Goal: Task Accomplishment & Management: Manage account settings

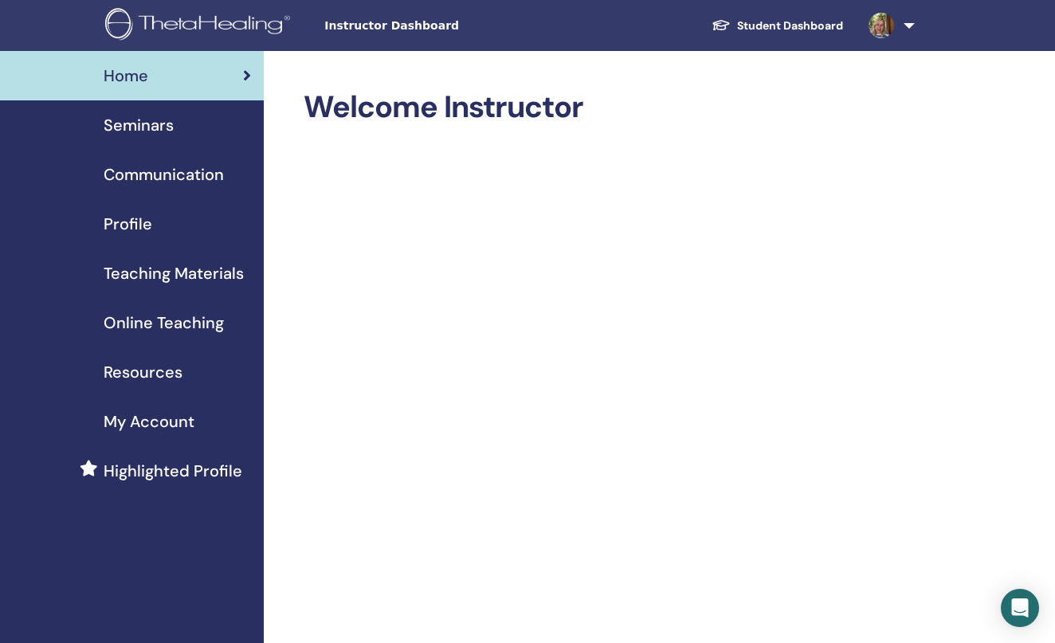
click at [242, 17] on img at bounding box center [200, 26] width 190 height 36
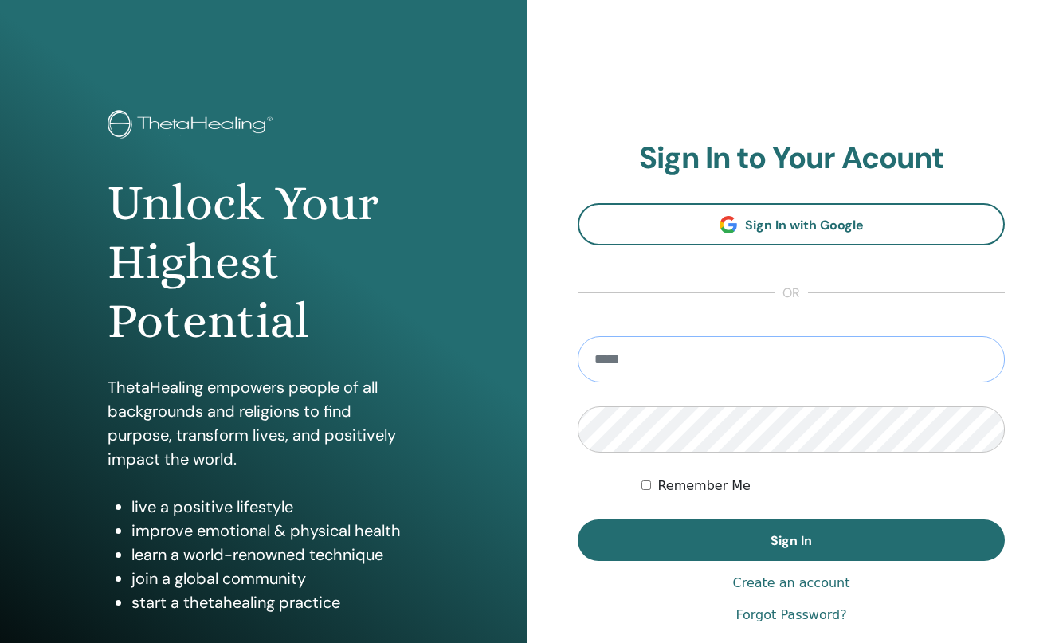
type input "**********"
click at [791, 540] on button "Sign In" at bounding box center [791, 539] width 427 height 41
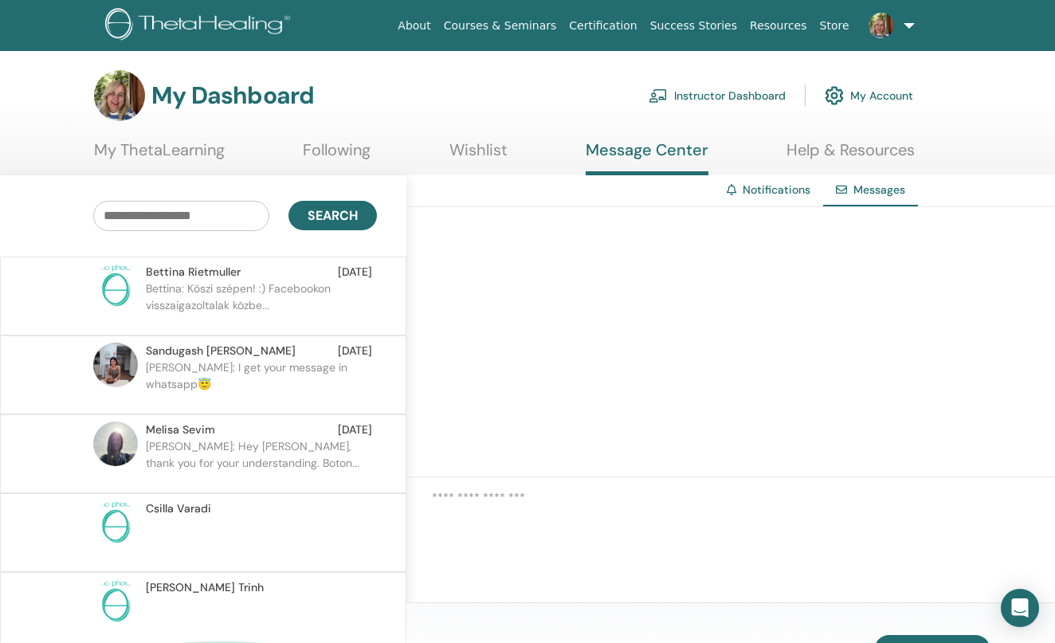
click at [697, 95] on link "Instructor Dashboard" at bounding box center [716, 95] width 137 height 35
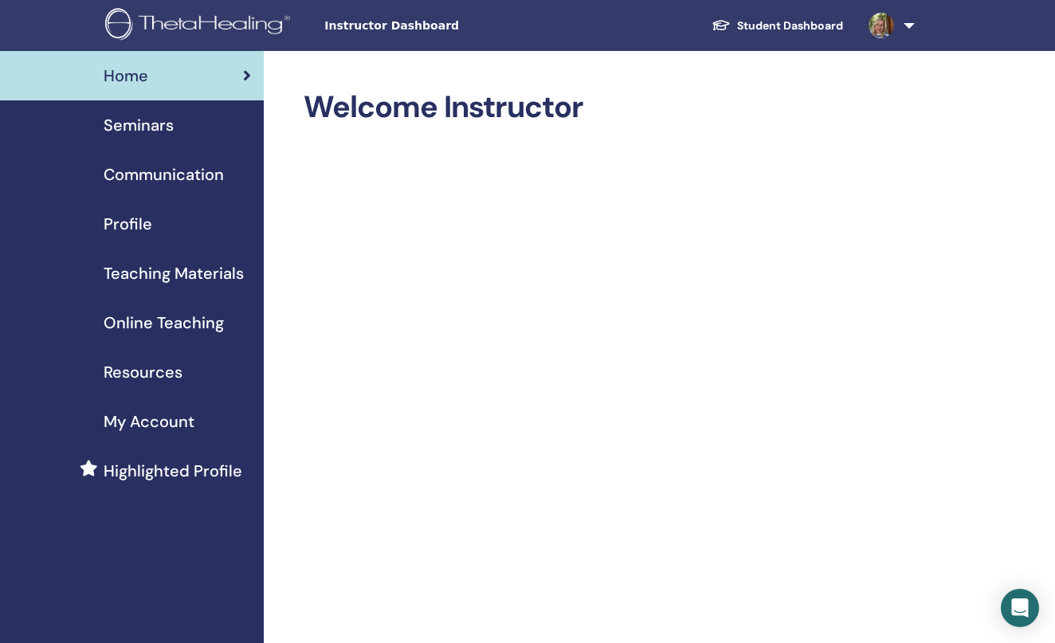
click at [122, 119] on span "Seminars" at bounding box center [139, 125] width 70 height 24
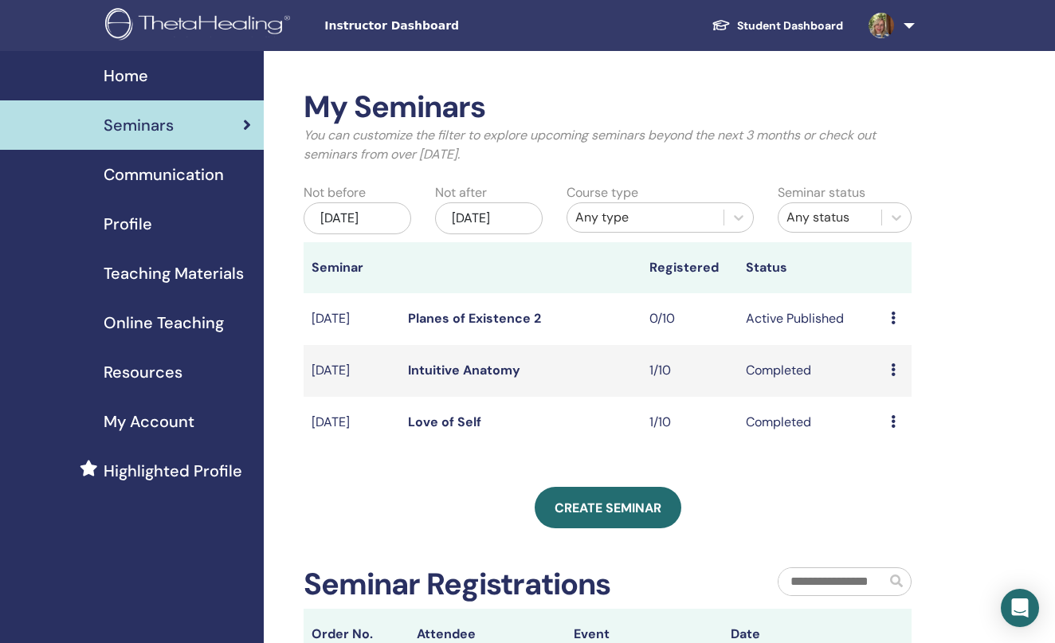
click at [504, 224] on div "Nov/18, 2025" at bounding box center [489, 218] width 108 height 32
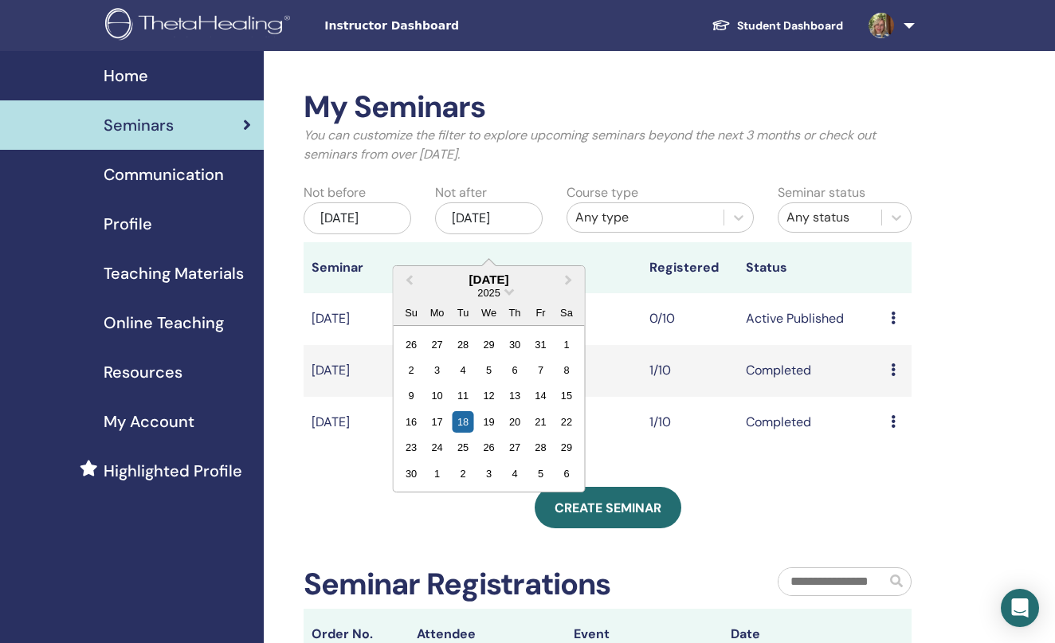
click at [636, 242] on div "Course type Any type" at bounding box center [659, 212] width 210 height 59
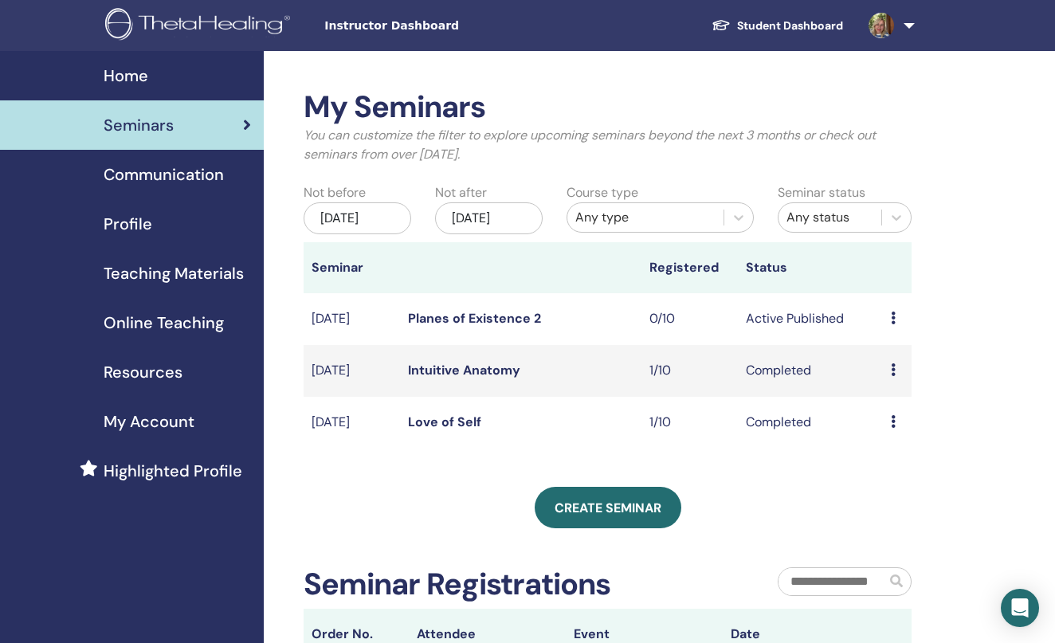
click at [512, 327] on link "Planes of Existence 2" at bounding box center [474, 318] width 133 height 17
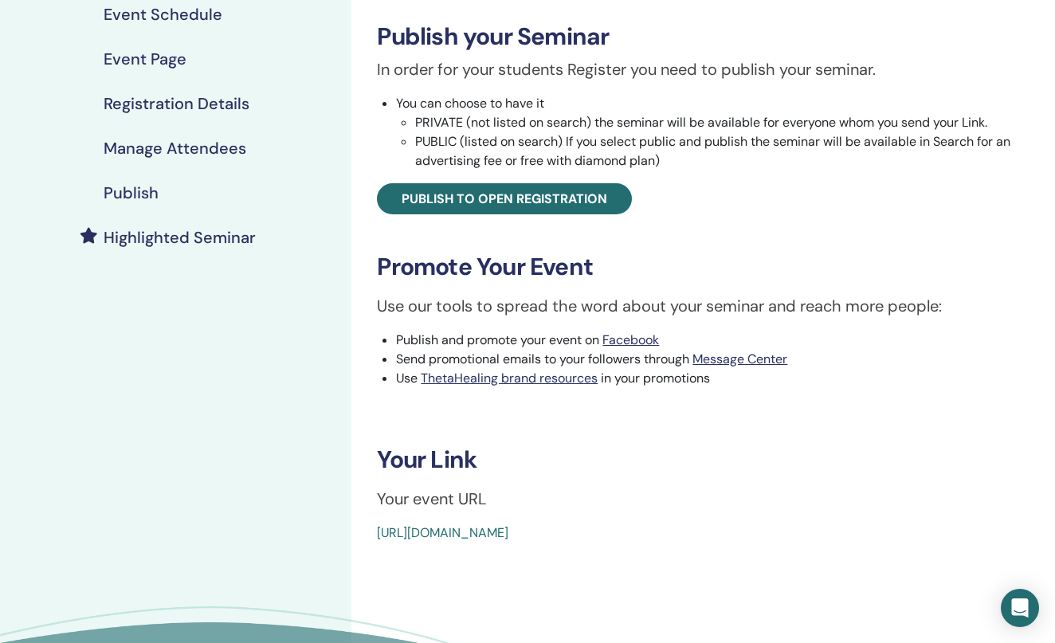
scroll to position [245, 0]
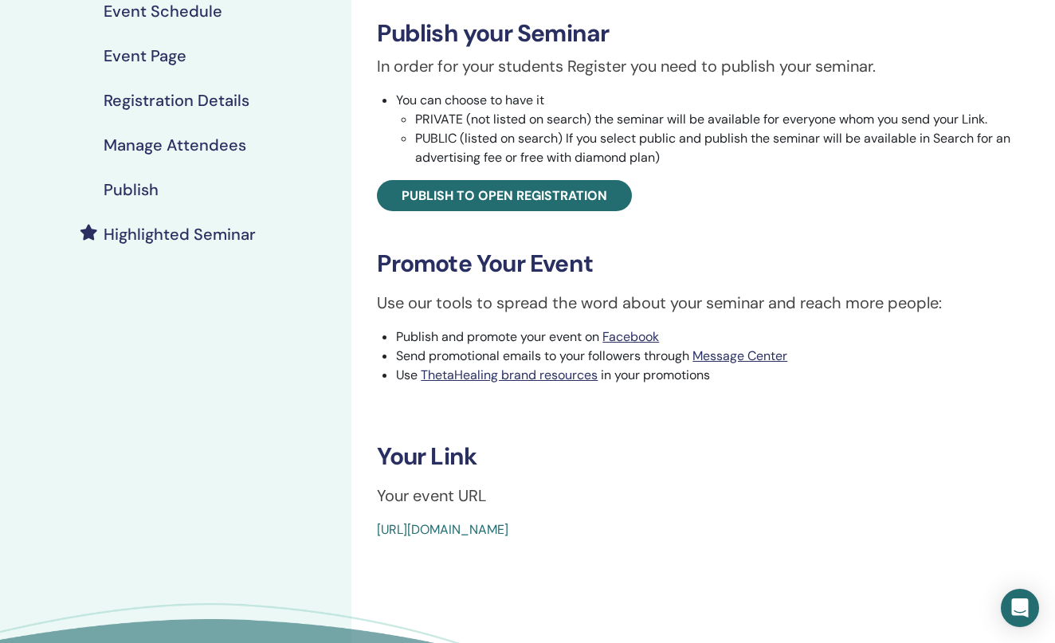
click at [172, 4] on h4 "Event Schedule" at bounding box center [163, 11] width 119 height 19
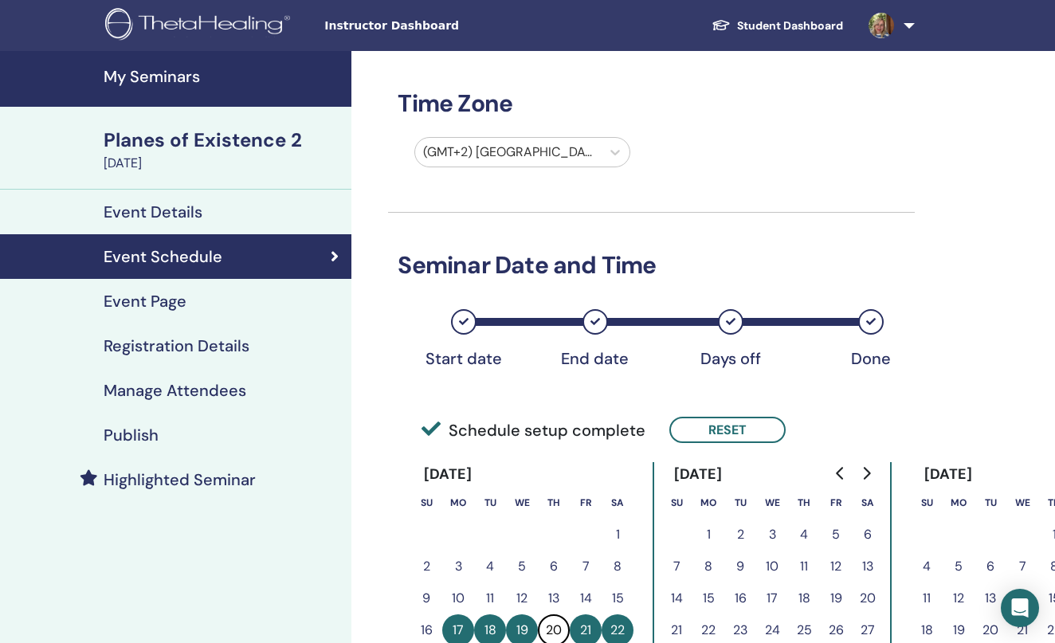
click at [170, 72] on h4 "My Seminars" at bounding box center [223, 76] width 238 height 19
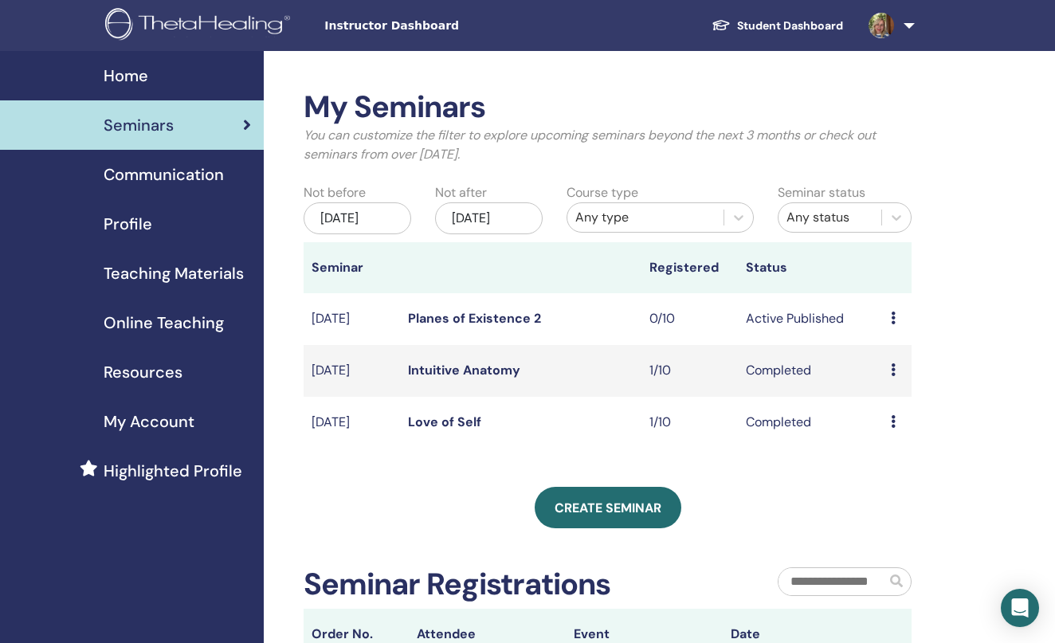
click at [507, 227] on div "Nov/18, 2025" at bounding box center [489, 218] width 108 height 32
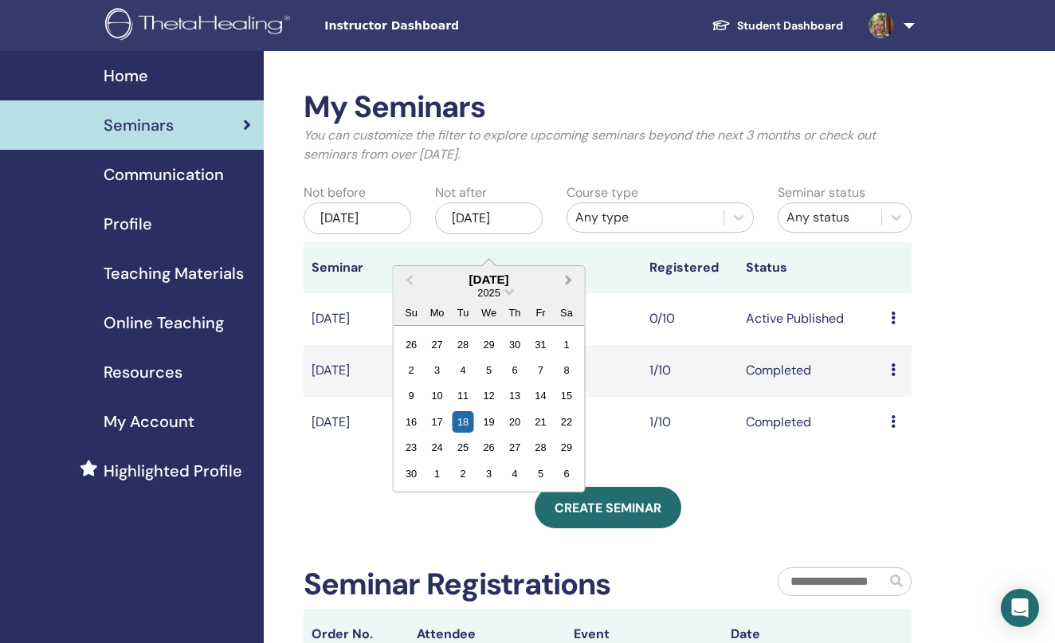
click at [566, 274] on button "Next Month" at bounding box center [570, 280] width 25 height 25
click at [505, 401] on div "18" at bounding box center [515, 396] width 22 height 22
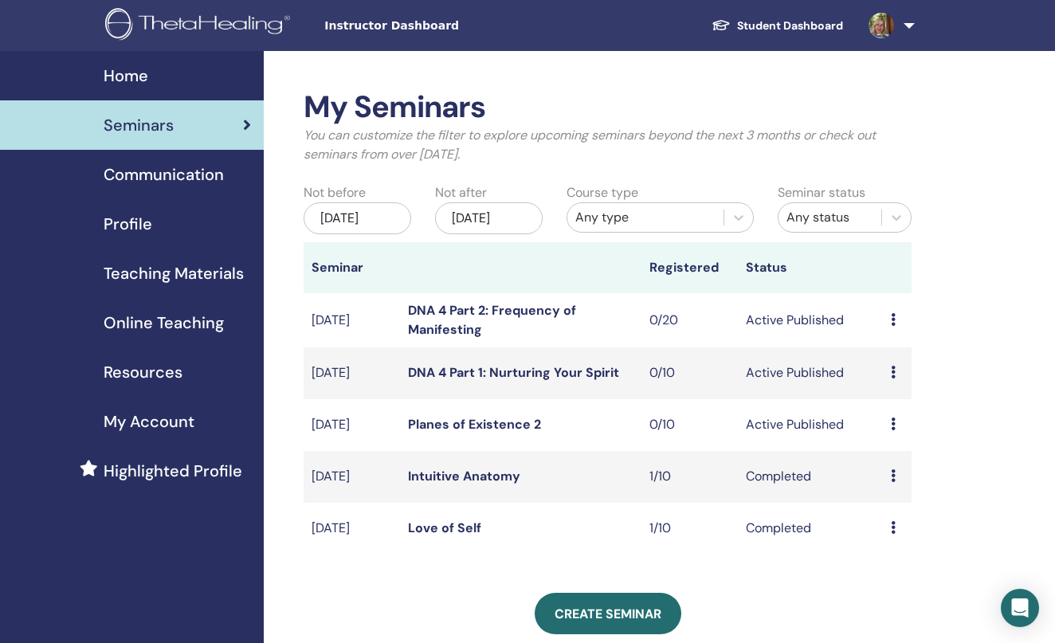
click at [344, 388] on td "Nov/25, 2025" at bounding box center [351, 373] width 96 height 52
click at [460, 381] on link "DNA 4 Part 1: Nurturing Your Spirit" at bounding box center [513, 372] width 211 height 17
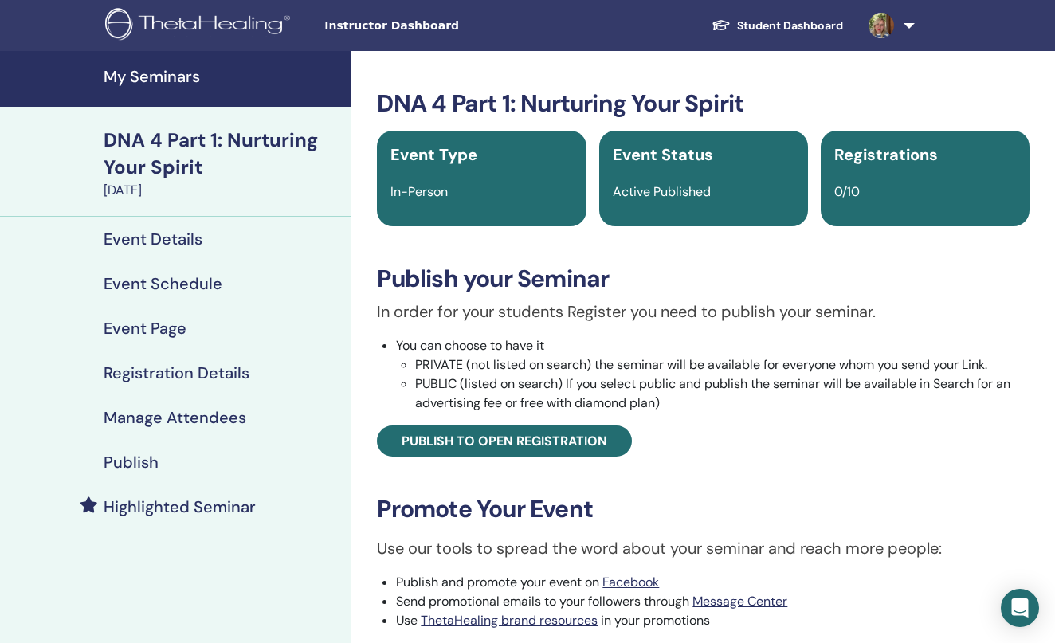
click at [175, 279] on h4 "Event Schedule" at bounding box center [163, 283] width 119 height 19
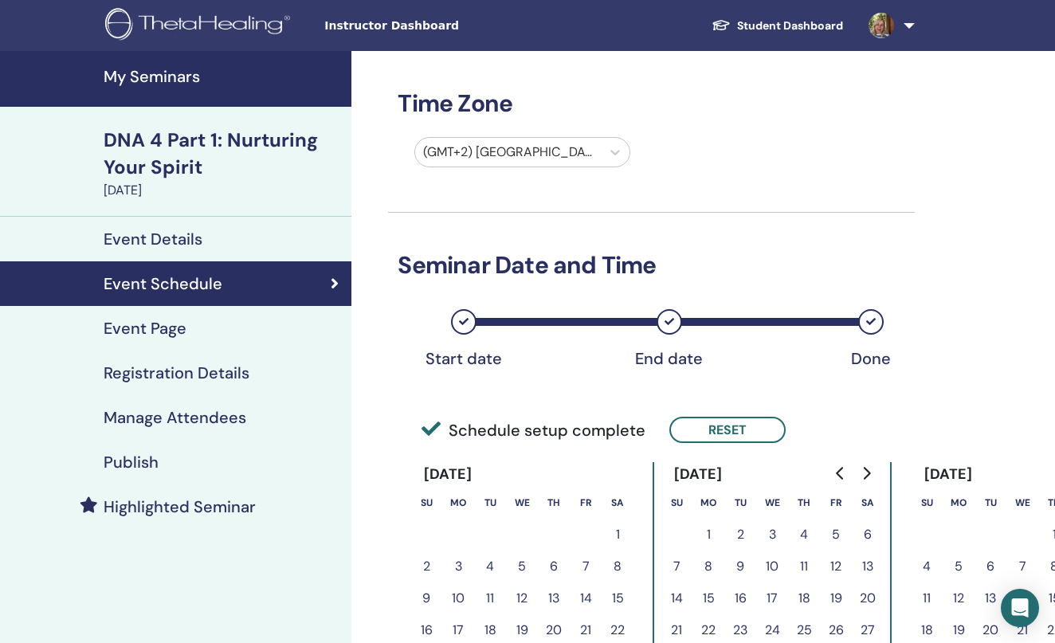
click at [155, 78] on h4 "My Seminars" at bounding box center [223, 76] width 238 height 19
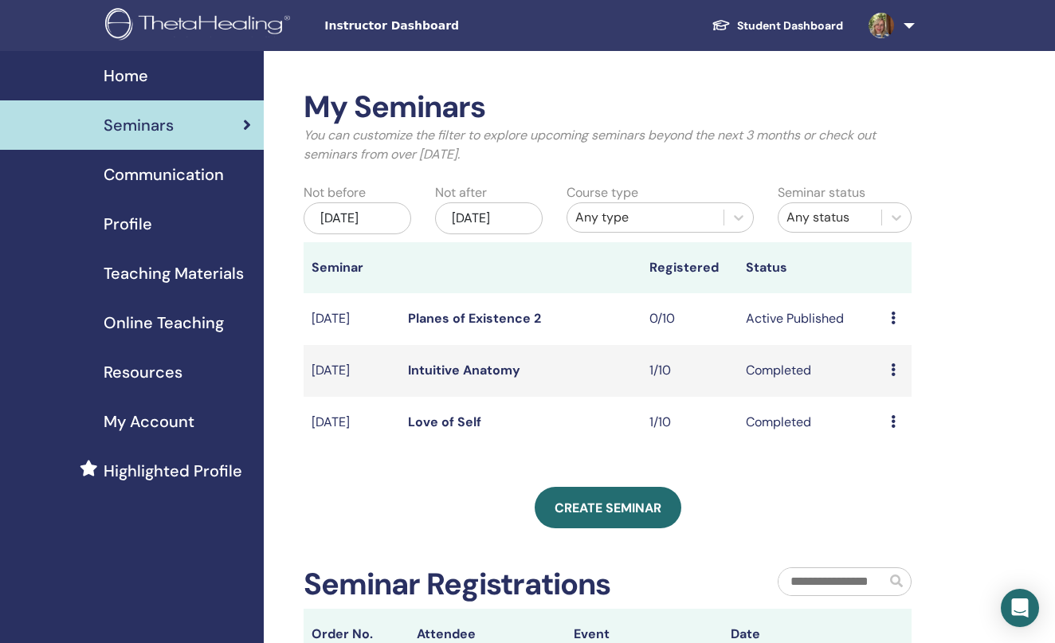
click at [473, 220] on div "[DATE]" at bounding box center [489, 218] width 108 height 32
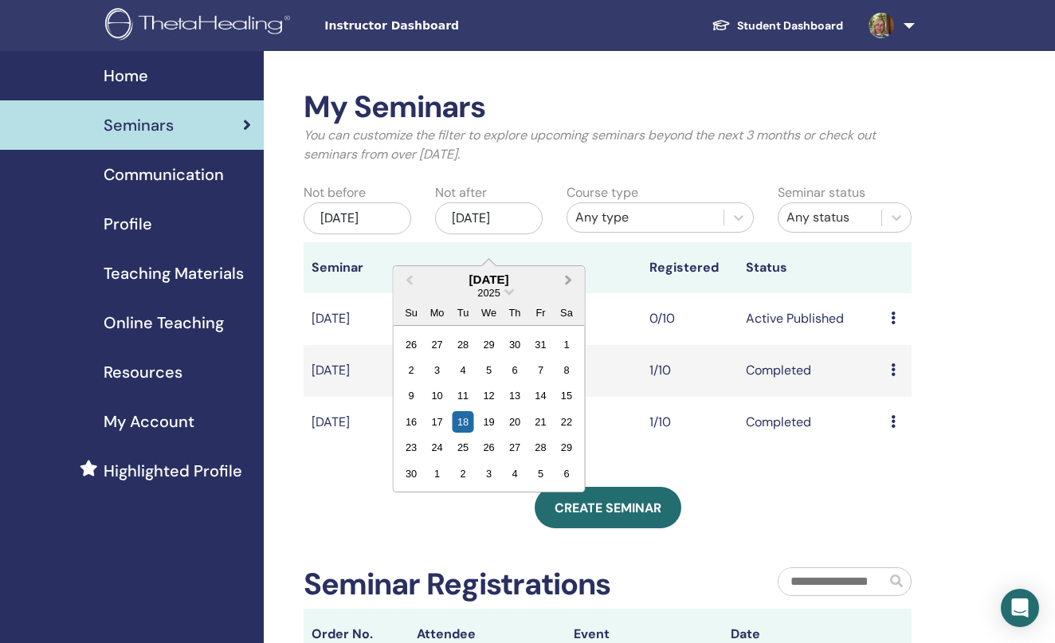
click at [569, 279] on span "Next Month" at bounding box center [569, 279] width 0 height 17
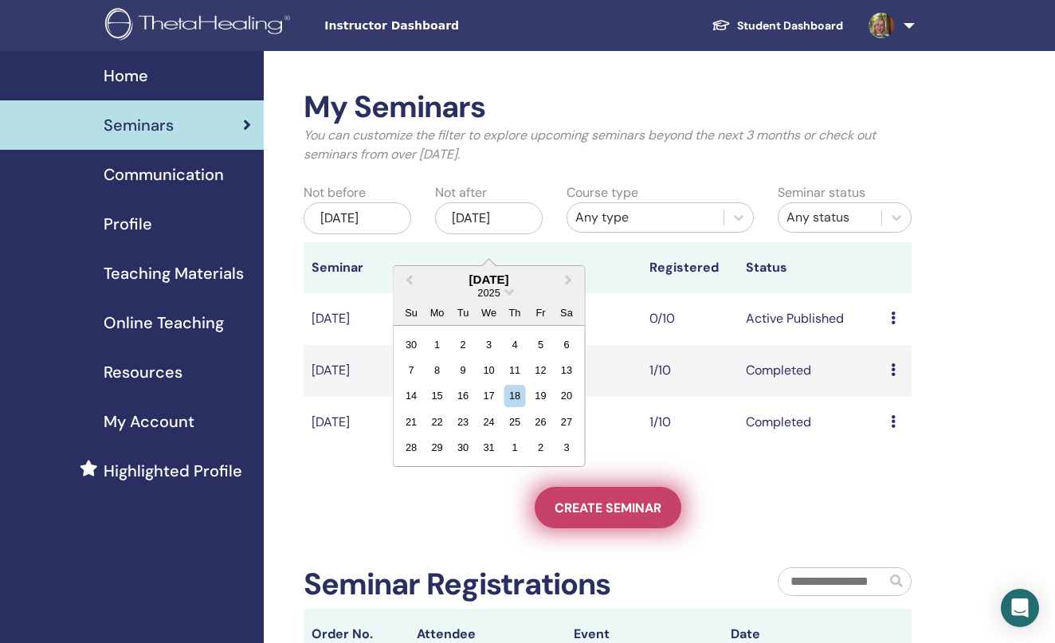
click at [597, 516] on span "Create seminar" at bounding box center [607, 507] width 107 height 17
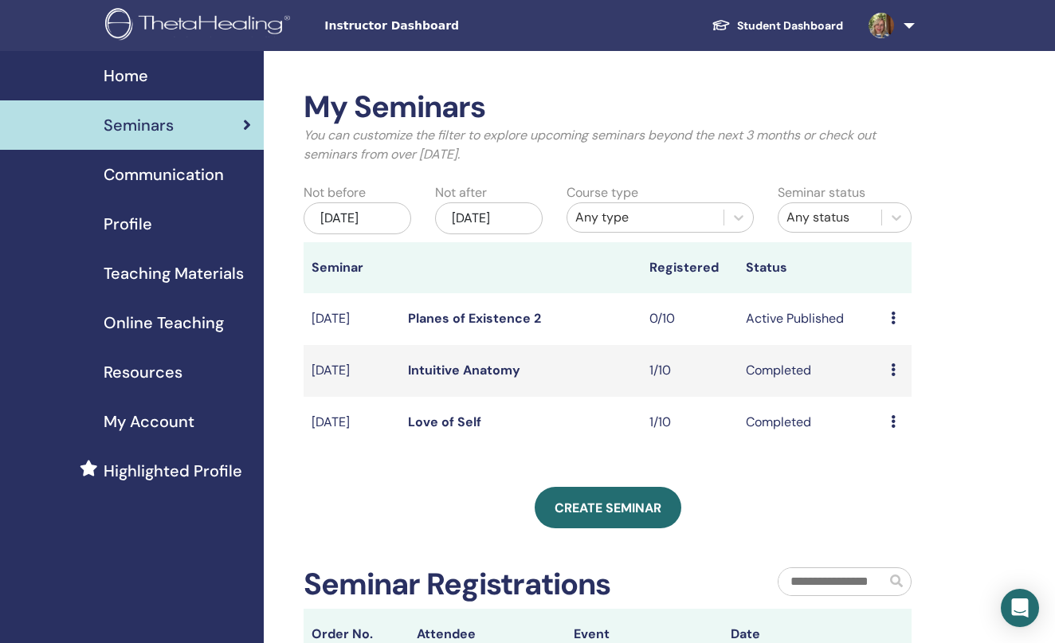
click at [464, 225] on div "Nov/18, 2025" at bounding box center [489, 218] width 108 height 32
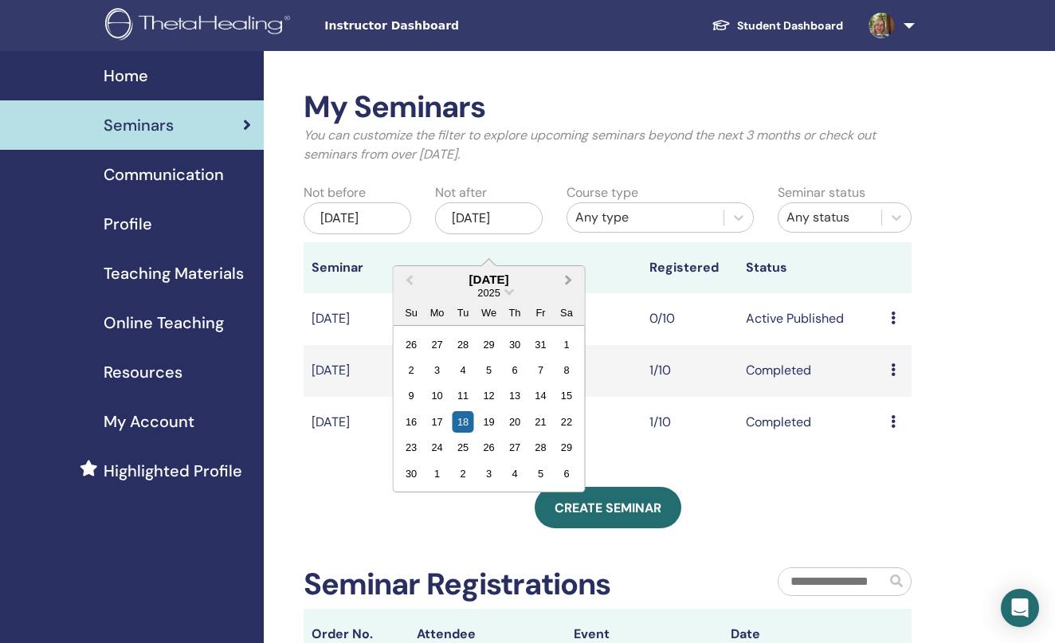
click at [571, 280] on button "Next Month" at bounding box center [570, 280] width 25 height 25
click at [516, 397] on div "18" at bounding box center [515, 396] width 22 height 22
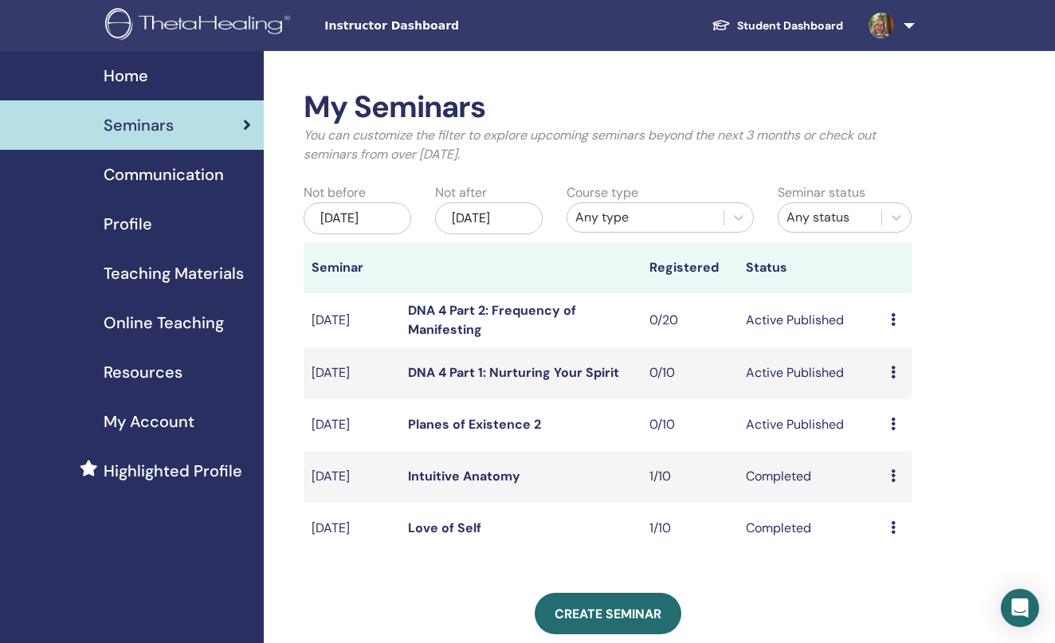
click at [355, 338] on td "Dec/01, 2025" at bounding box center [351, 320] width 96 height 54
click at [470, 433] on link "Planes of Existence 2" at bounding box center [474, 424] width 133 height 17
click at [527, 381] on link "DNA 4 Part 1: Nurturing Your Spirit" at bounding box center [513, 372] width 211 height 17
click at [477, 331] on link "DNA 4 Part 2: Frequency of Manifesting" at bounding box center [492, 320] width 168 height 36
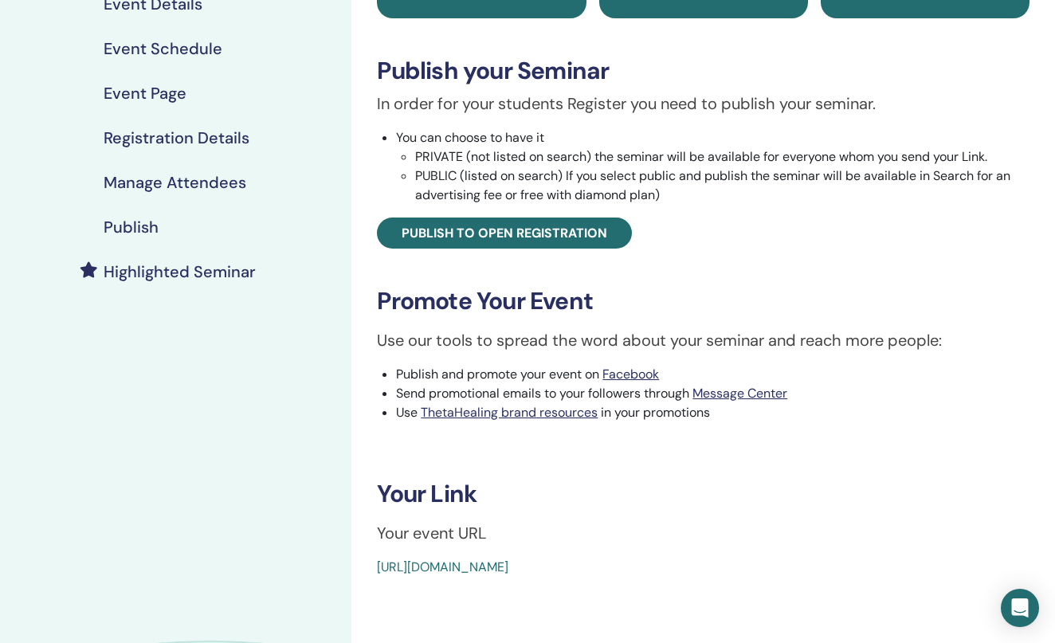
scroll to position [222, 0]
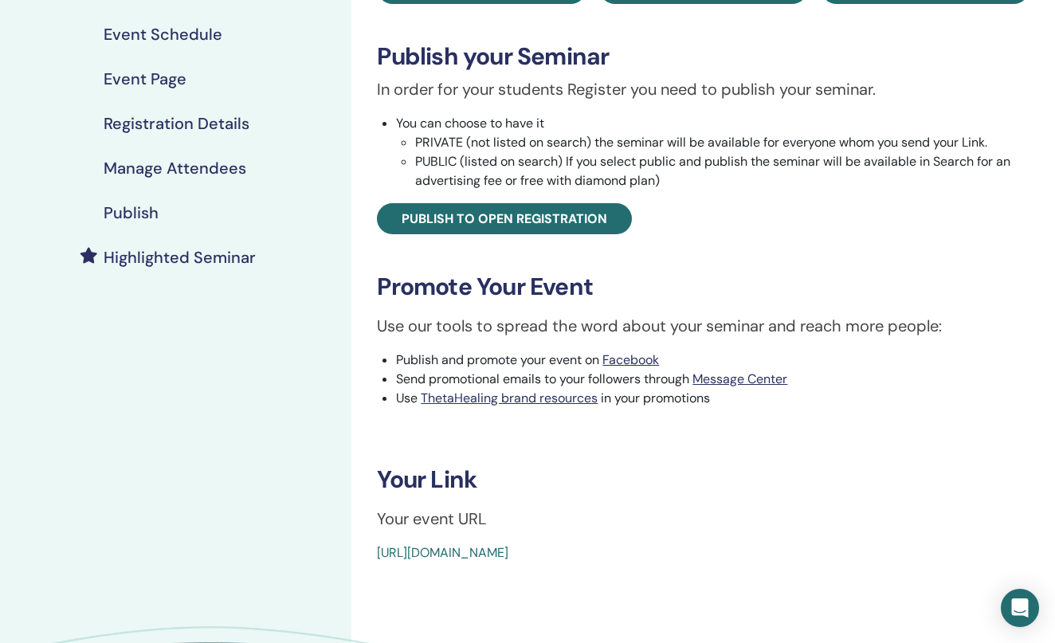
drag, startPoint x: 366, startPoint y: 552, endPoint x: 722, endPoint y: 563, distance: 357.0
click at [722, 563] on div "Planes of Existence 2 Event Type In-Person Event Status Active Published Regist…" at bounding box center [702, 307] width 703 height 957
copy link "[URL][DOMAIN_NAME]"
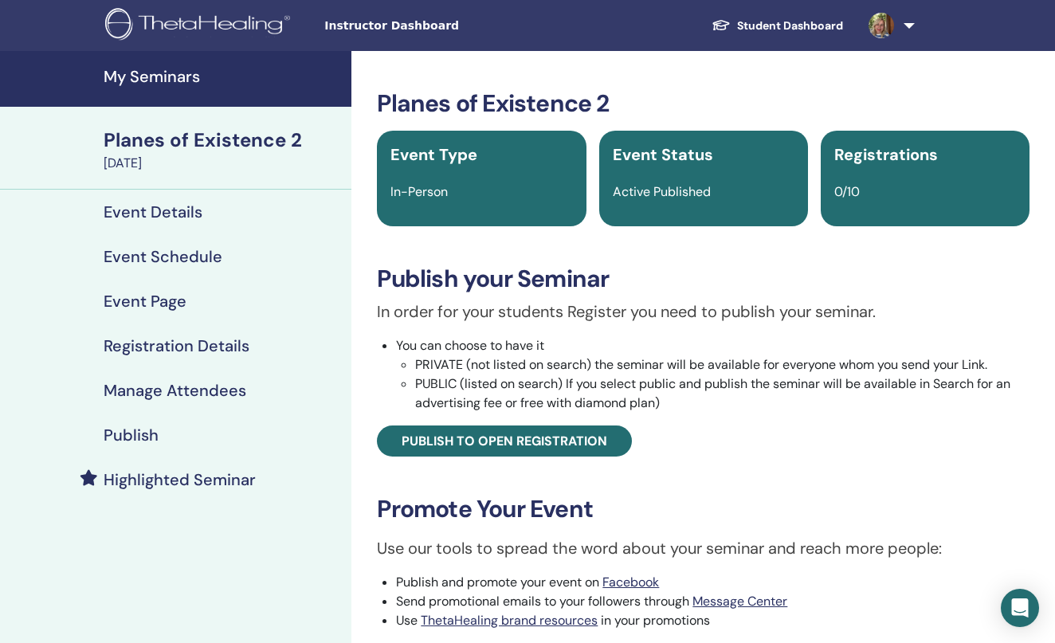
scroll to position [0, 0]
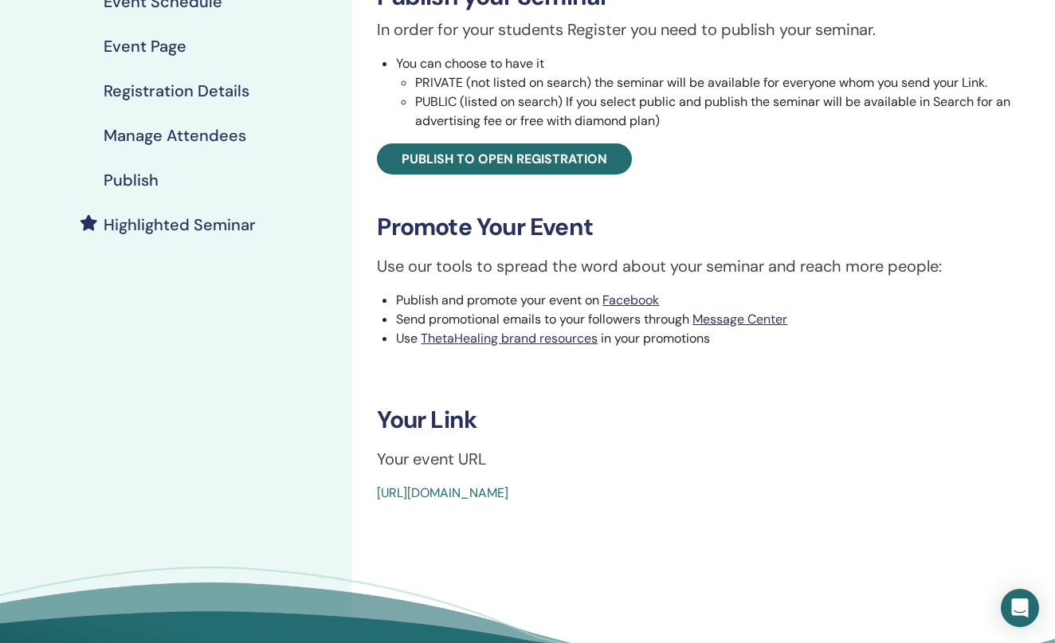
scroll to position [363, 0]
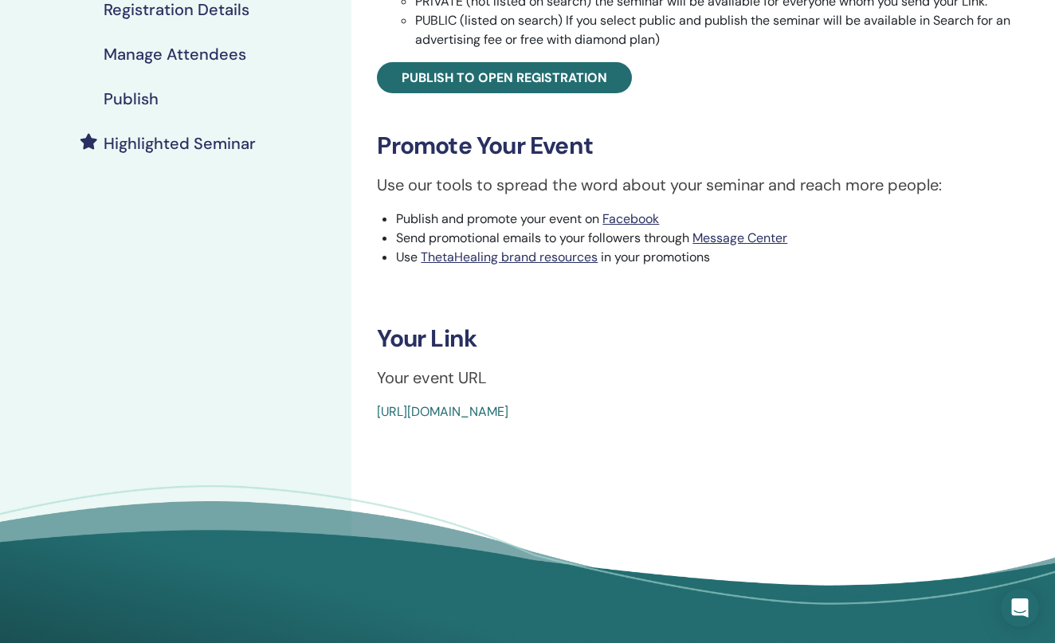
drag, startPoint x: 744, startPoint y: 417, endPoint x: 374, endPoint y: 415, distance: 370.4
click at [374, 415] on div "DNA 4 Part 1: Nurturing Your Spirit Event Type In-Person Event Status Active Pu…" at bounding box center [703, 73] width 684 height 695
copy link "[URL][DOMAIN_NAME]"
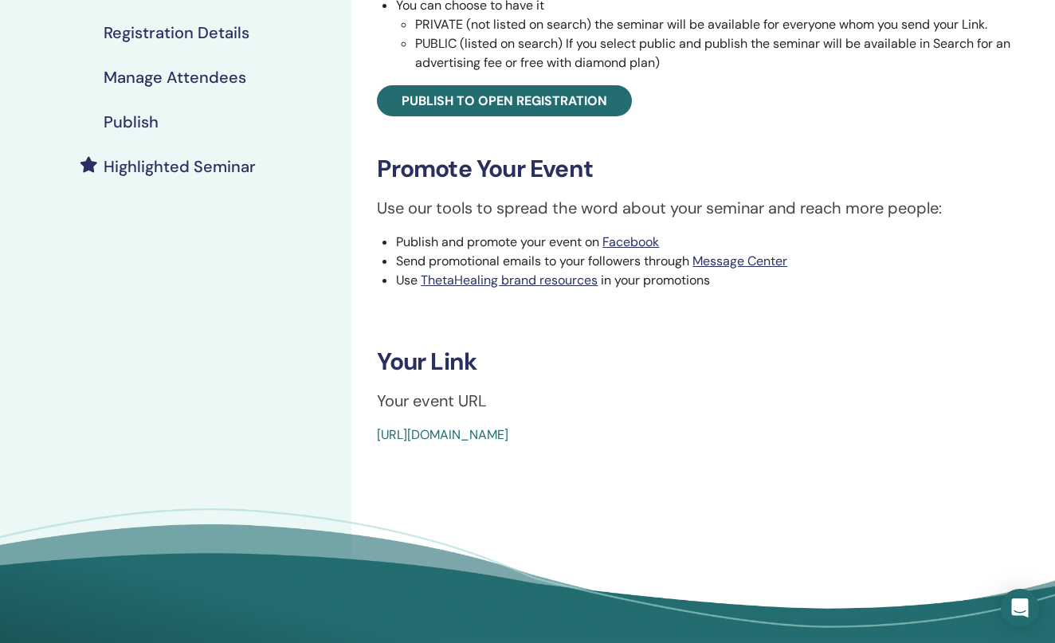
scroll to position [344, 0]
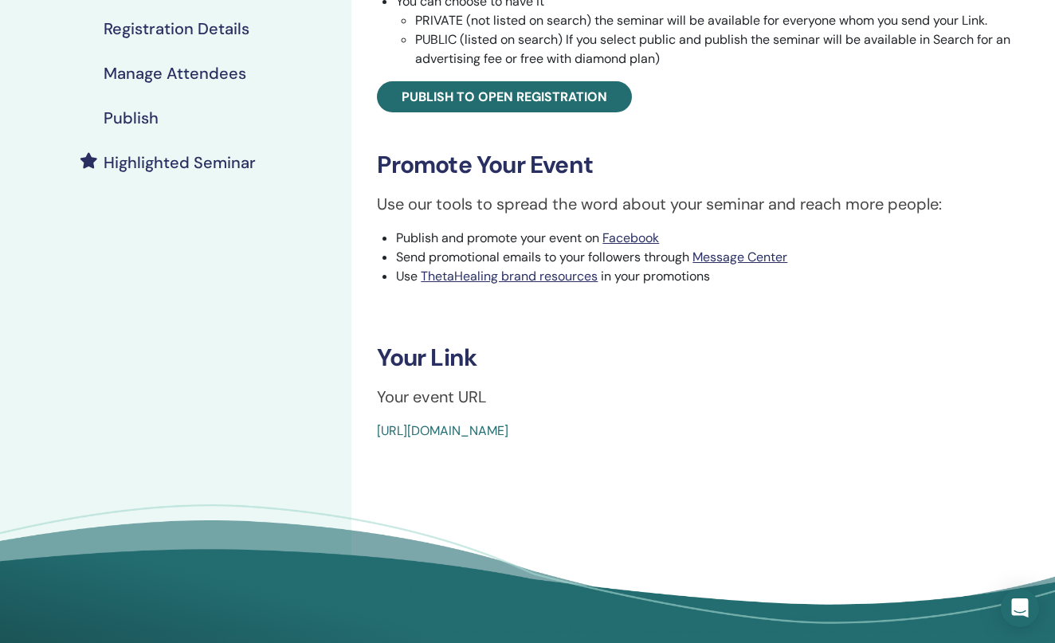
drag, startPoint x: 370, startPoint y: 430, endPoint x: 721, endPoint y: 438, distance: 350.6
click at [721, 438] on div "DNA 4 Part 2: Frequency of Manifesting Event Type In-Person Event Status Active…" at bounding box center [703, 92] width 684 height 695
copy link "[URL][DOMAIN_NAME][DOMAIN_NAME]"
click at [746, 424] on div "[URL][DOMAIN_NAME]" at bounding box center [648, 430] width 543 height 19
drag, startPoint x: 743, startPoint y: 429, endPoint x: 374, endPoint y: 428, distance: 369.6
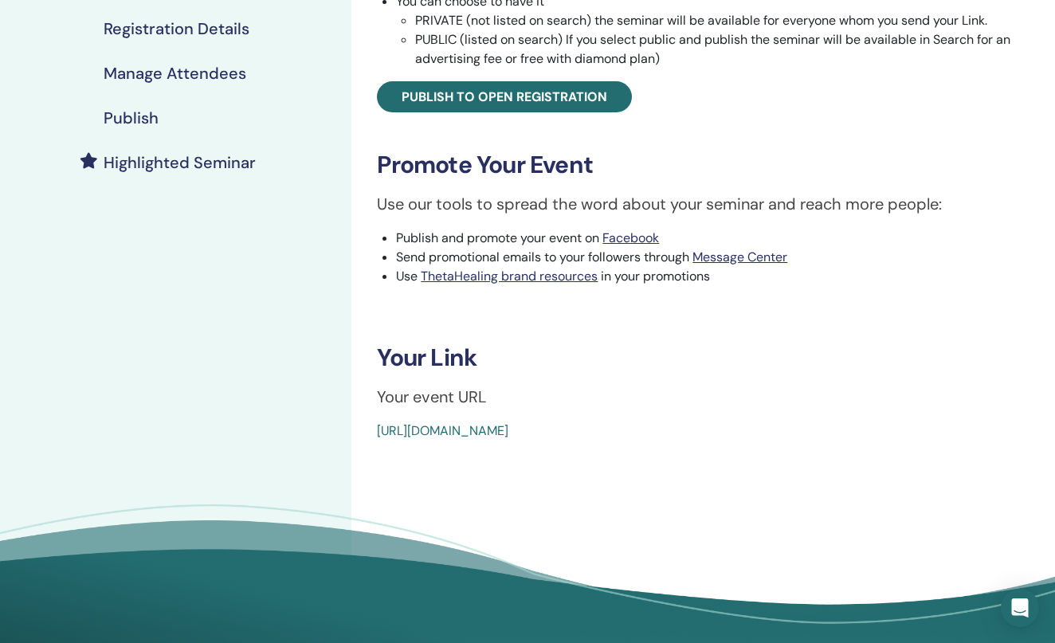
click at [374, 428] on div "DNA 4 Part 2: Frequency of Manifesting Event Type In-Person Event Status Active…" at bounding box center [703, 92] width 684 height 695
copy link "[URL][DOMAIN_NAME]"
